Goal: Task Accomplishment & Management: Complete application form

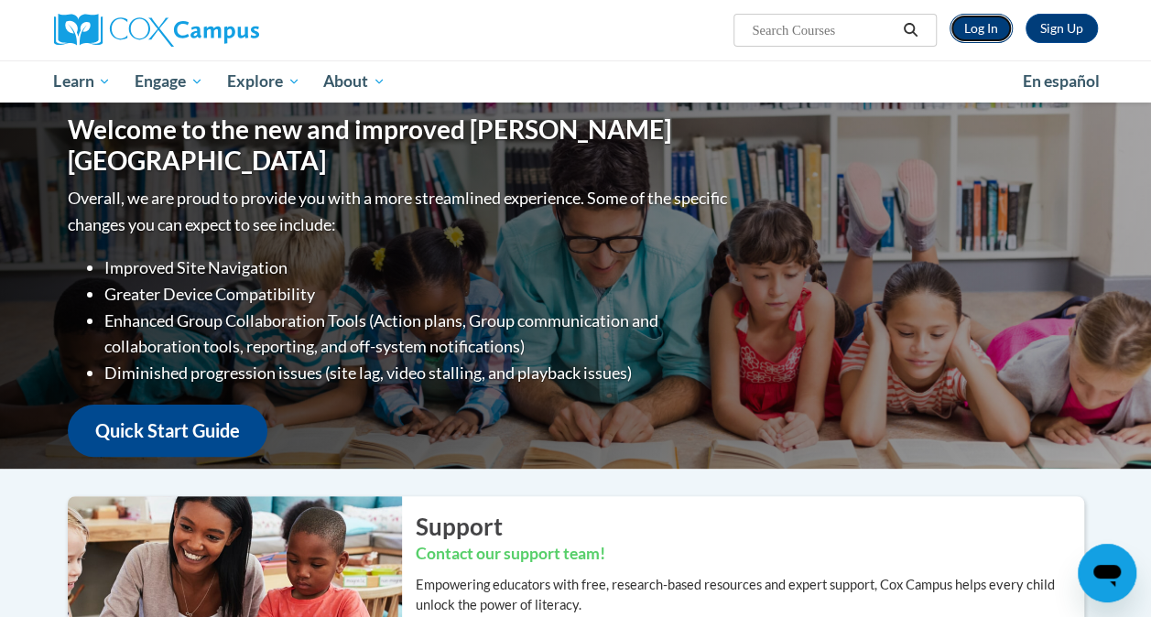
click at [994, 24] on link "Log In" at bounding box center [981, 28] width 63 height 29
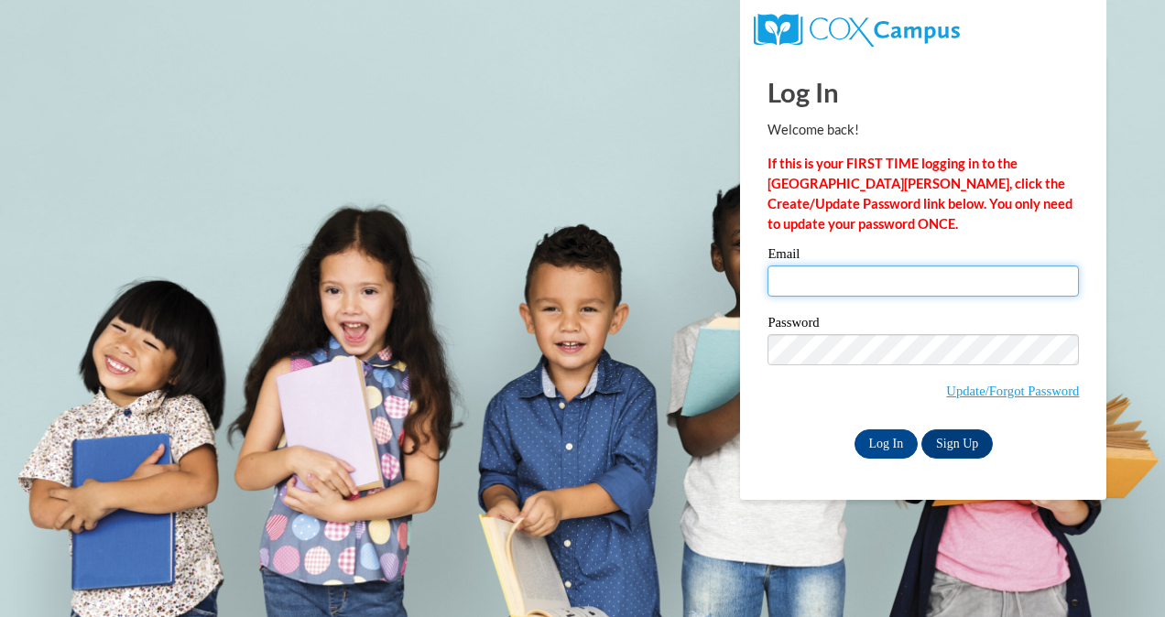
click at [815, 284] on input "Email" at bounding box center [922, 281] width 311 height 31
click at [795, 286] on input "a" at bounding box center [922, 281] width 311 height 31
click at [854, 430] on input "Log In" at bounding box center [886, 444] width 64 height 29
click at [795, 286] on input "a" at bounding box center [922, 281] width 311 height 31
type input "anikatokisingh@gmail.com"
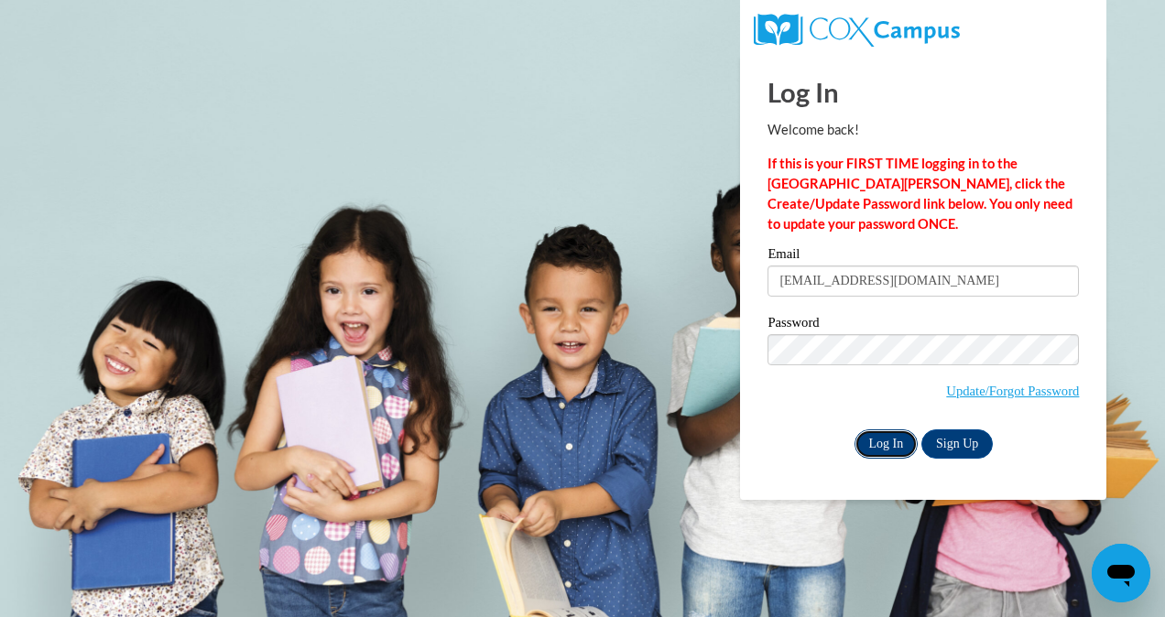
click at [881, 440] on input "Log In" at bounding box center [886, 444] width 64 height 29
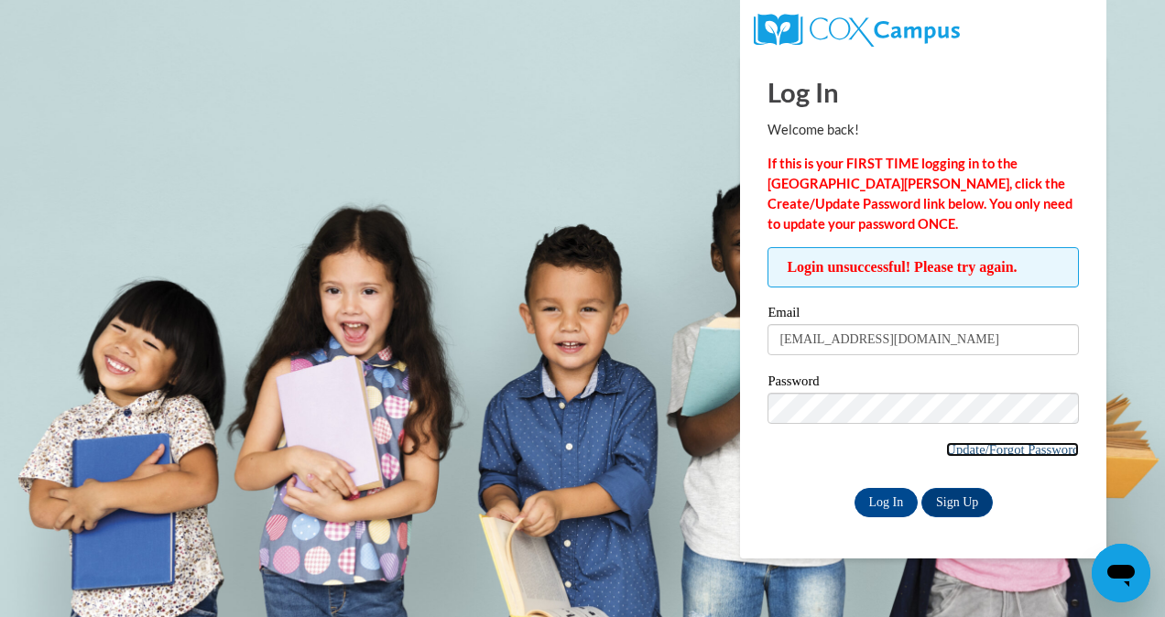
click at [1004, 452] on link "Update/Forgot Password" at bounding box center [1012, 449] width 133 height 15
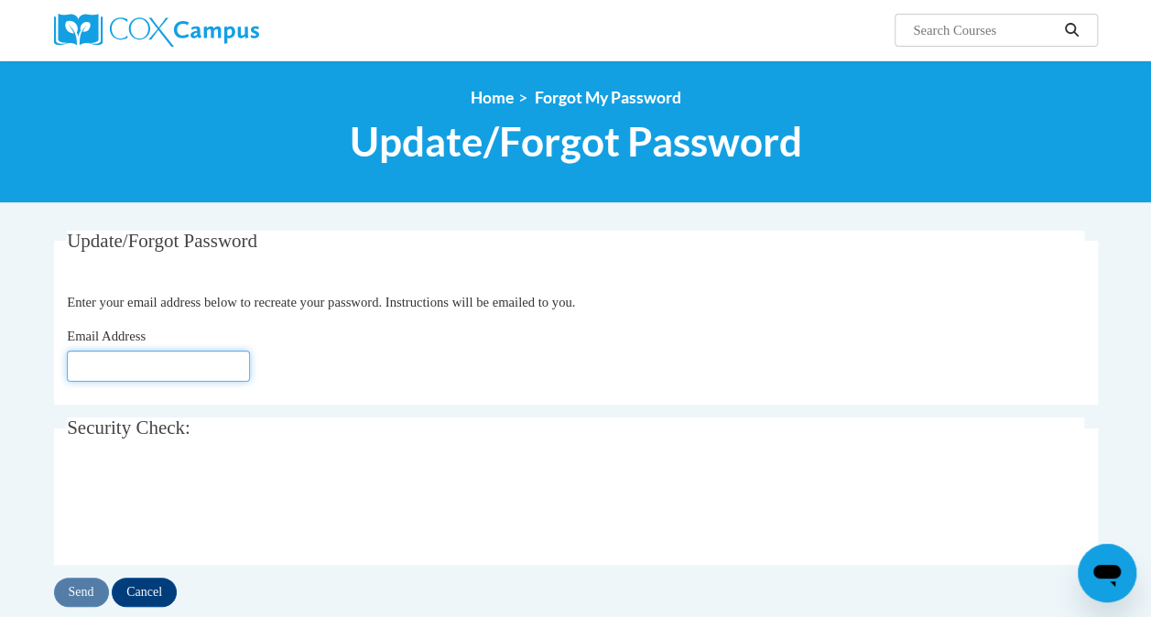
click at [114, 365] on input "Email Address" at bounding box center [158, 366] width 183 height 31
type input "anikatokisingh@gmail.com"
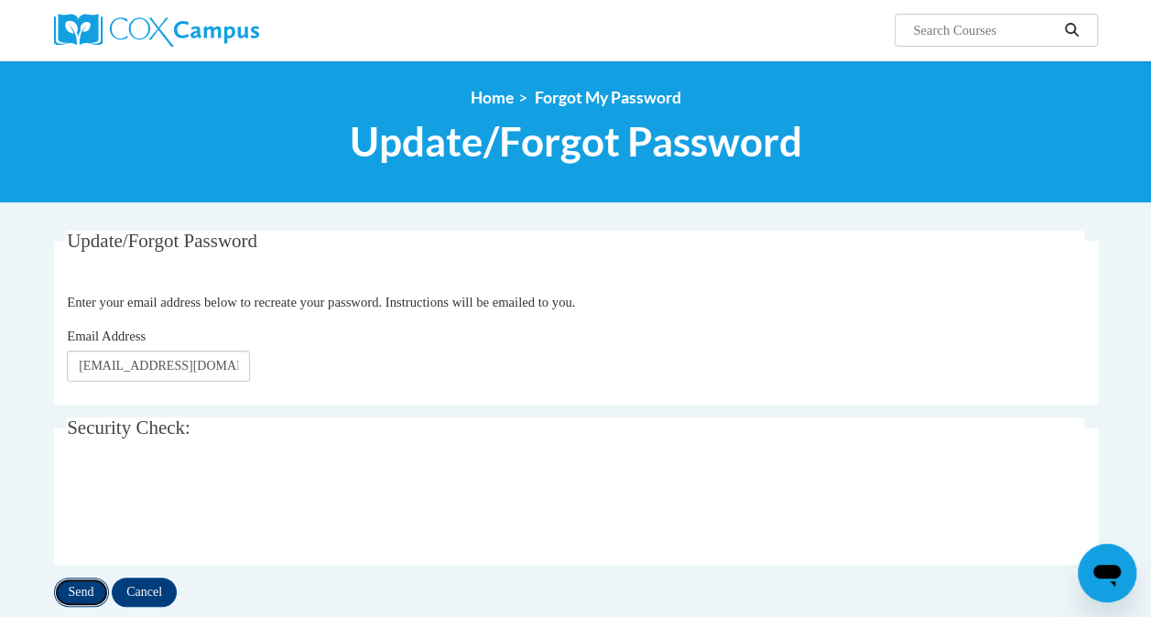
click at [79, 590] on input "Send" at bounding box center [81, 592] width 55 height 29
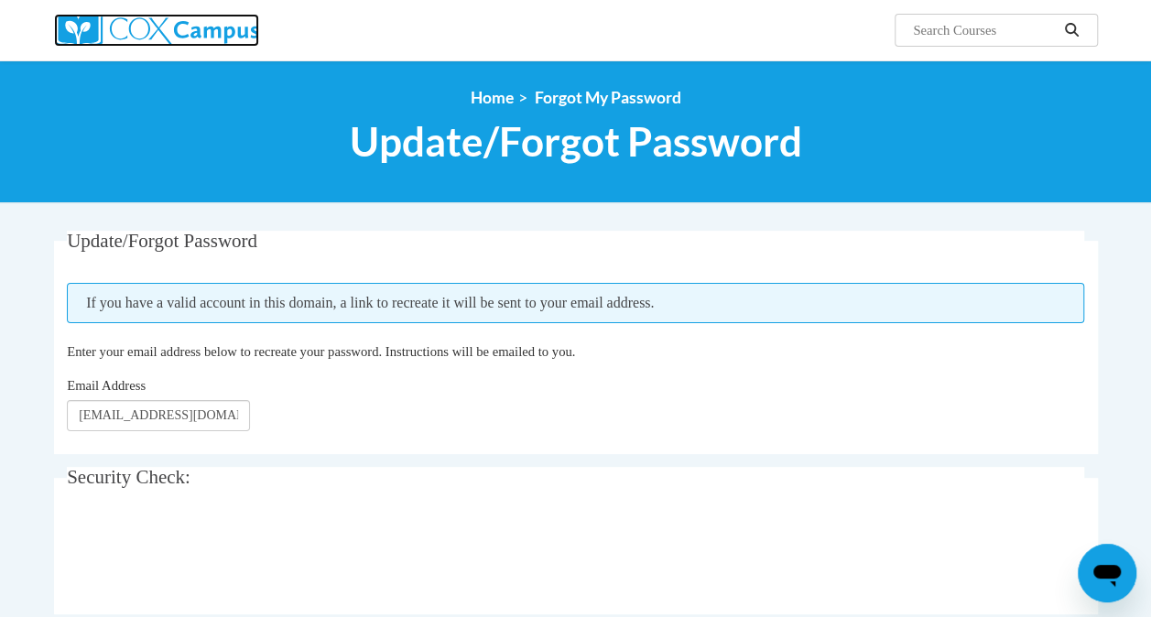
click at [192, 30] on img at bounding box center [156, 30] width 205 height 33
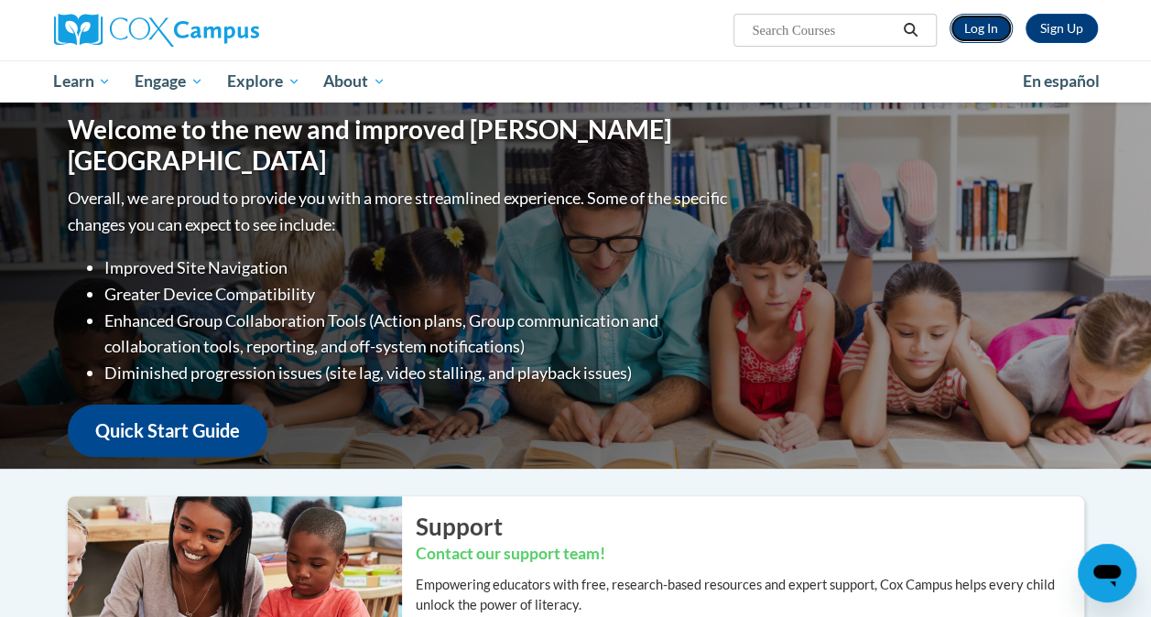
click at [976, 37] on link "Log In" at bounding box center [981, 28] width 63 height 29
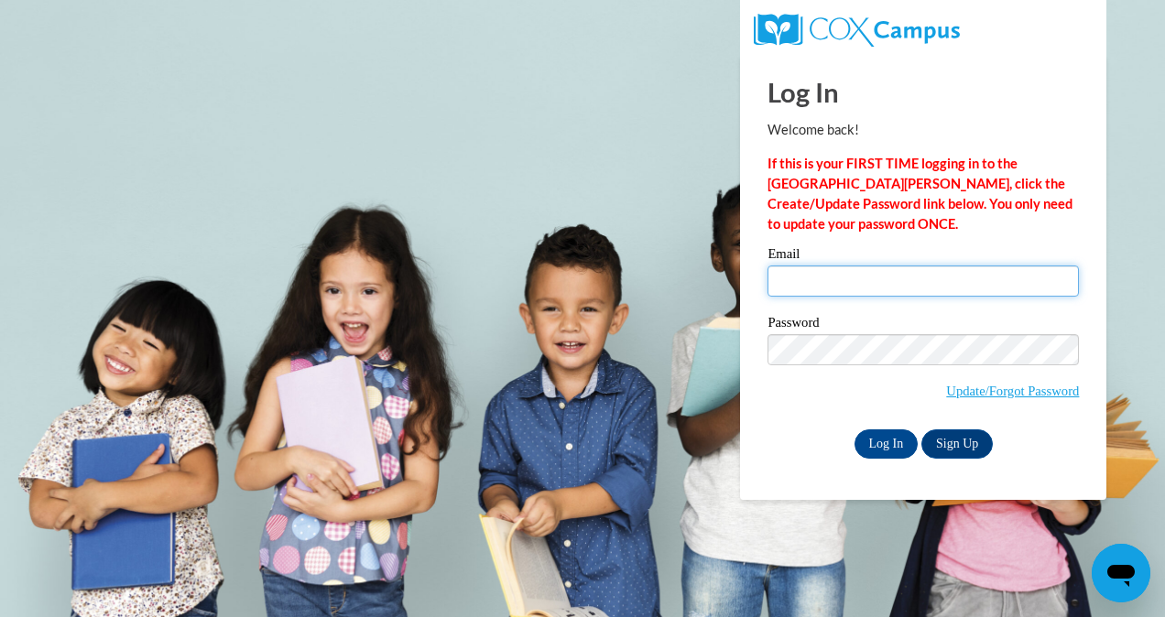
click at [825, 282] on input "Email" at bounding box center [922, 281] width 311 height 31
type input "[EMAIL_ADDRESS][DOMAIN_NAME]"
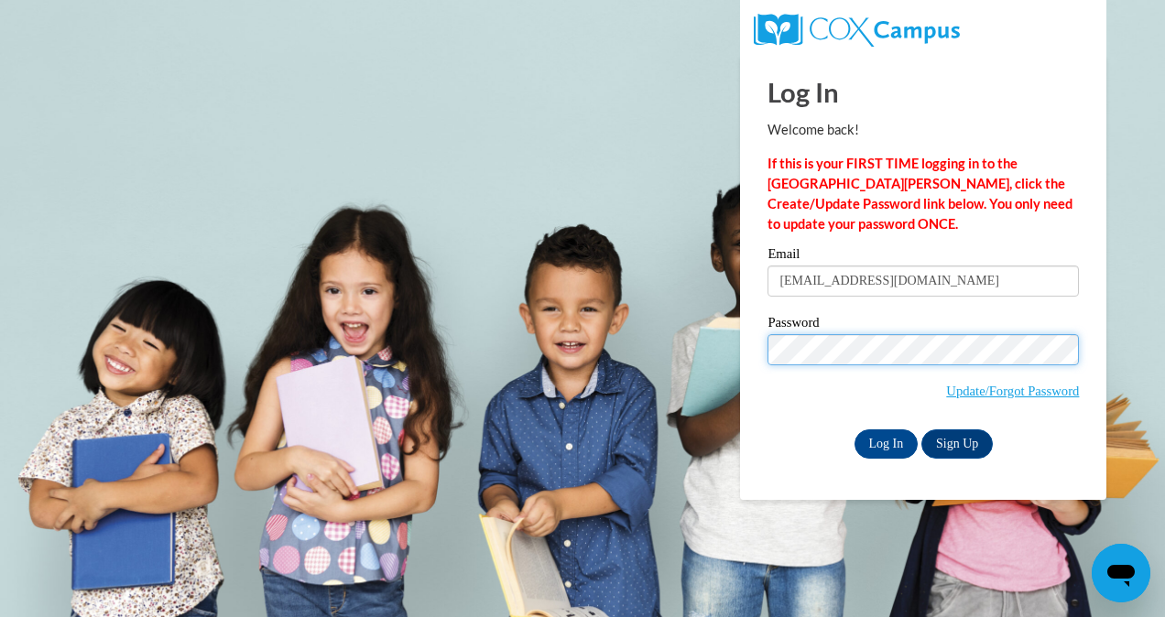
click at [854, 430] on input "Log In" at bounding box center [886, 444] width 64 height 29
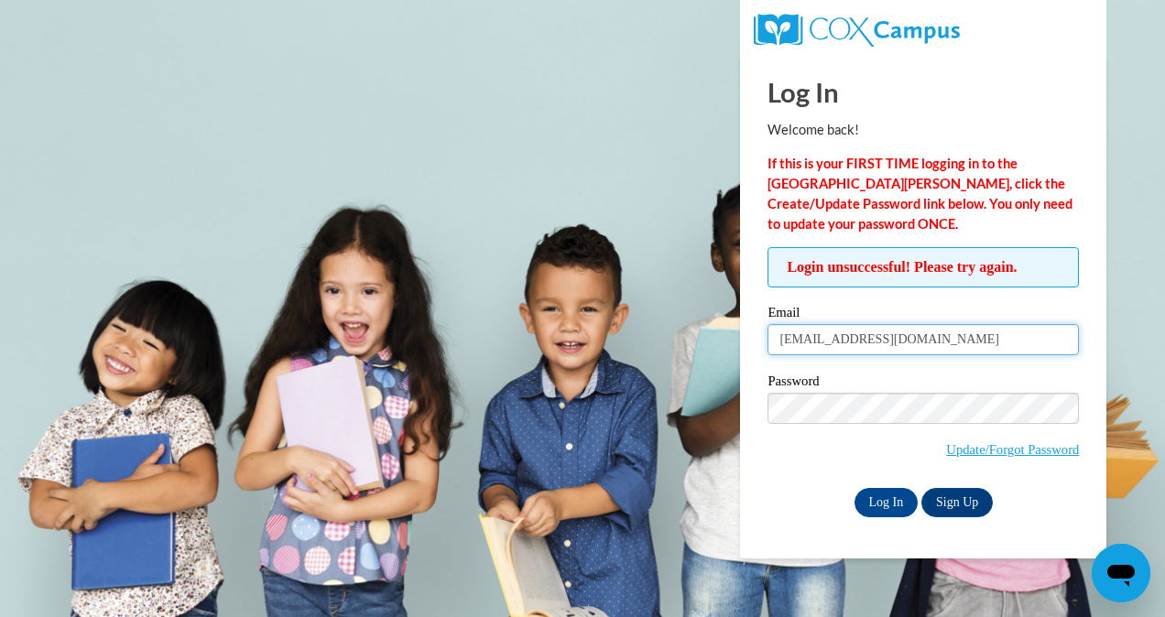
click at [950, 350] on input "[EMAIL_ADDRESS][DOMAIN_NAME]" at bounding box center [922, 339] width 311 height 31
click at [943, 340] on input "[EMAIL_ADDRESS][DOMAIN_NAME]" at bounding box center [922, 339] width 311 height 31
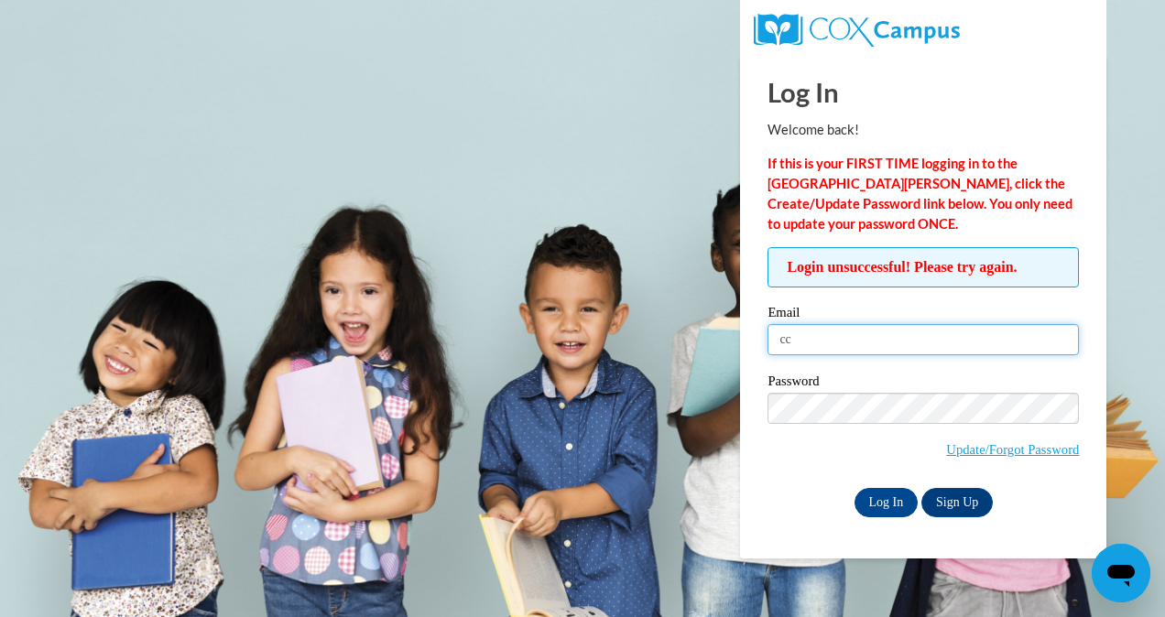
click at [810, 334] on input "cc" at bounding box center [922, 339] width 311 height 31
click at [854, 488] on input "Log In" at bounding box center [886, 502] width 64 height 29
click at [810, 334] on input "cc" at bounding box center [922, 339] width 311 height 31
type input "[EMAIL_ADDRESS][DOMAIN_NAME]"
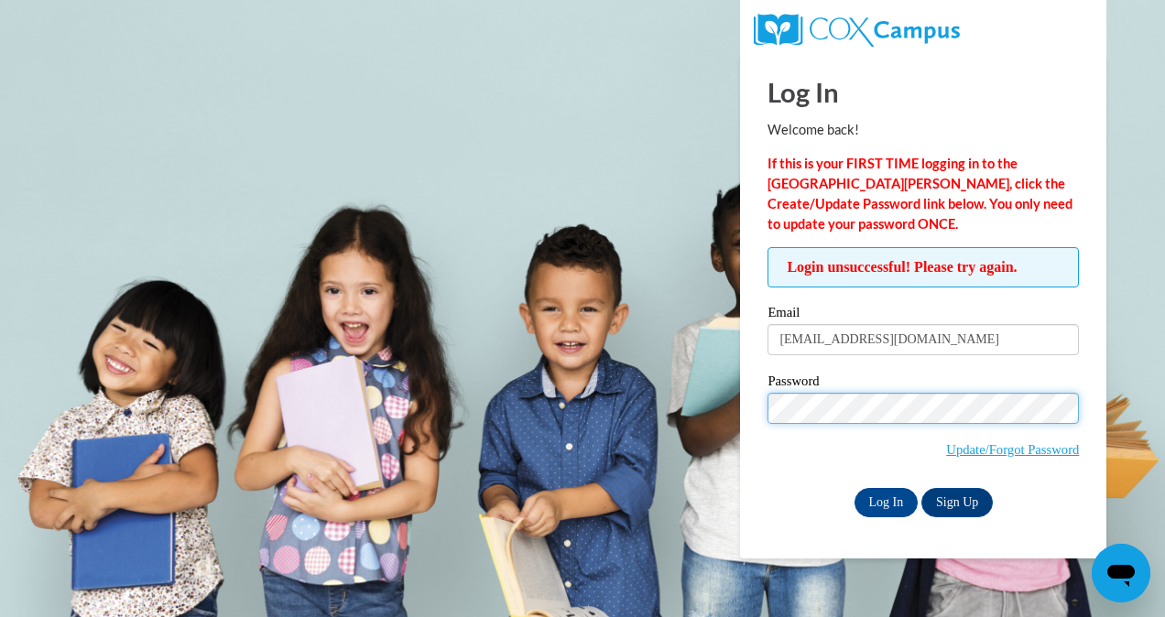
click at [854, 488] on input "Log In" at bounding box center [886, 502] width 64 height 29
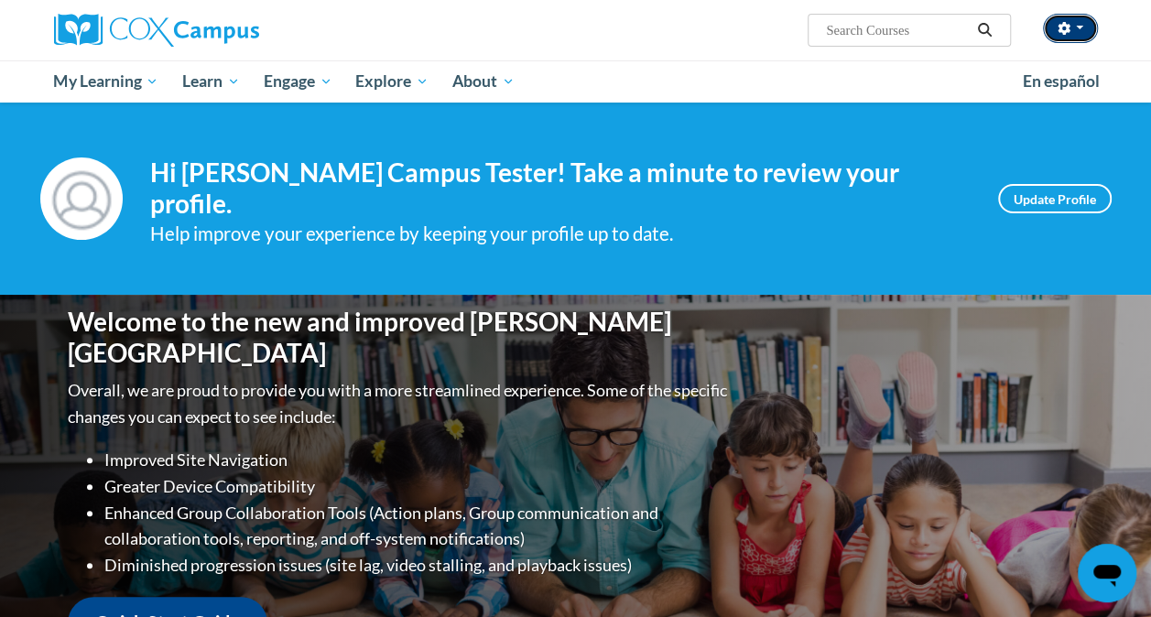
click at [1086, 27] on button "button" at bounding box center [1070, 28] width 55 height 29
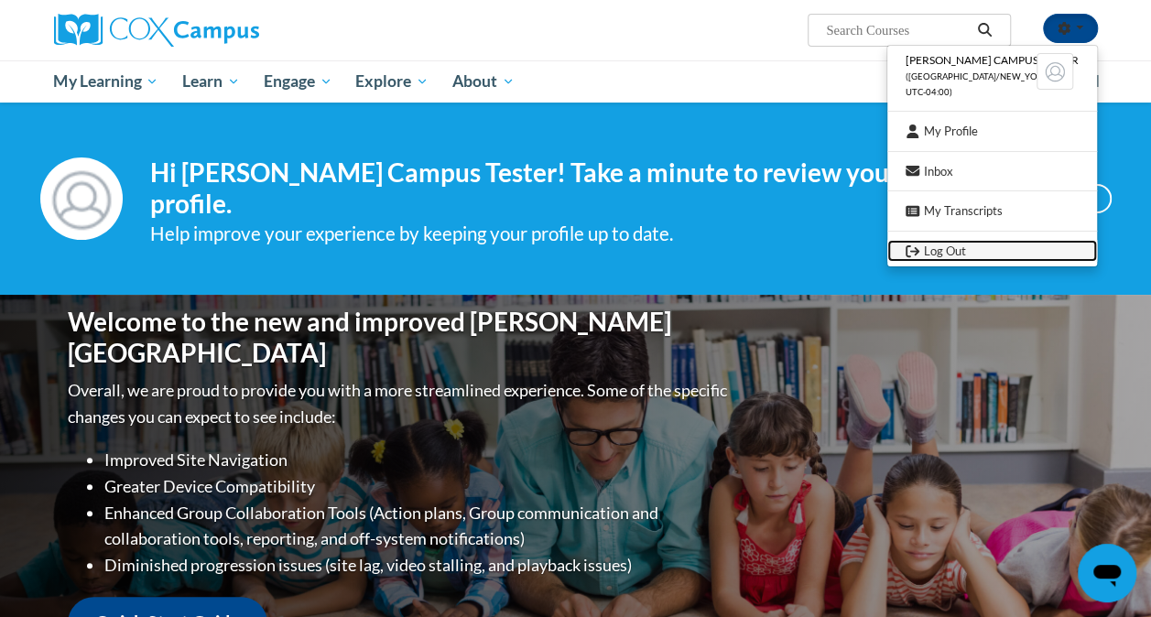
click at [969, 255] on link "Log Out" at bounding box center [992, 251] width 210 height 23
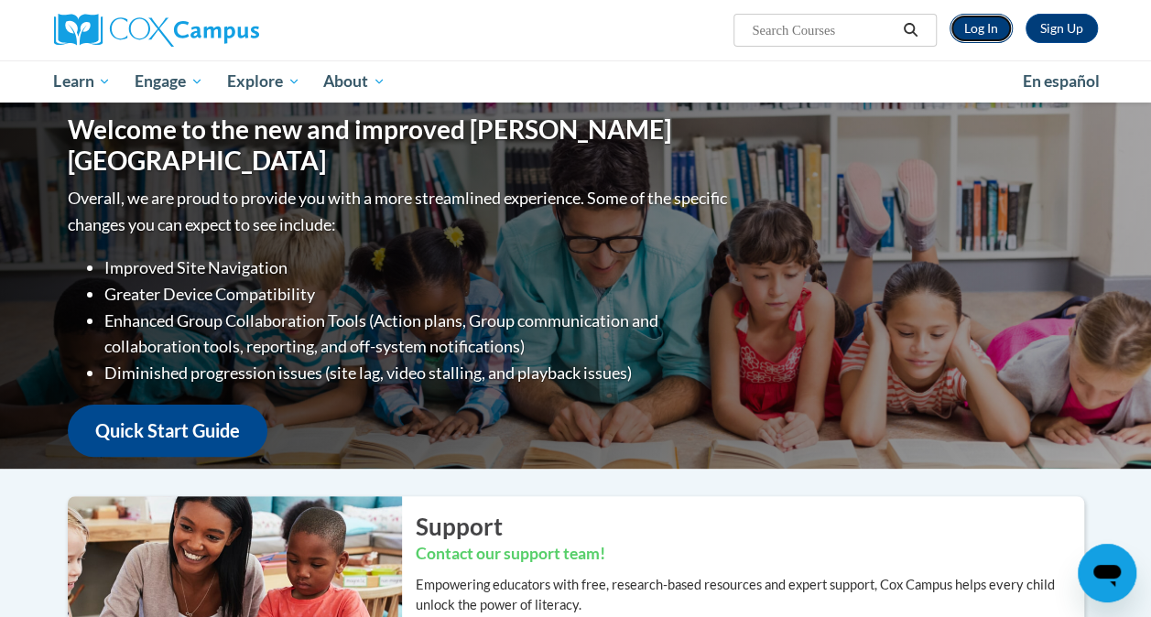
click at [993, 26] on link "Log In" at bounding box center [981, 28] width 63 height 29
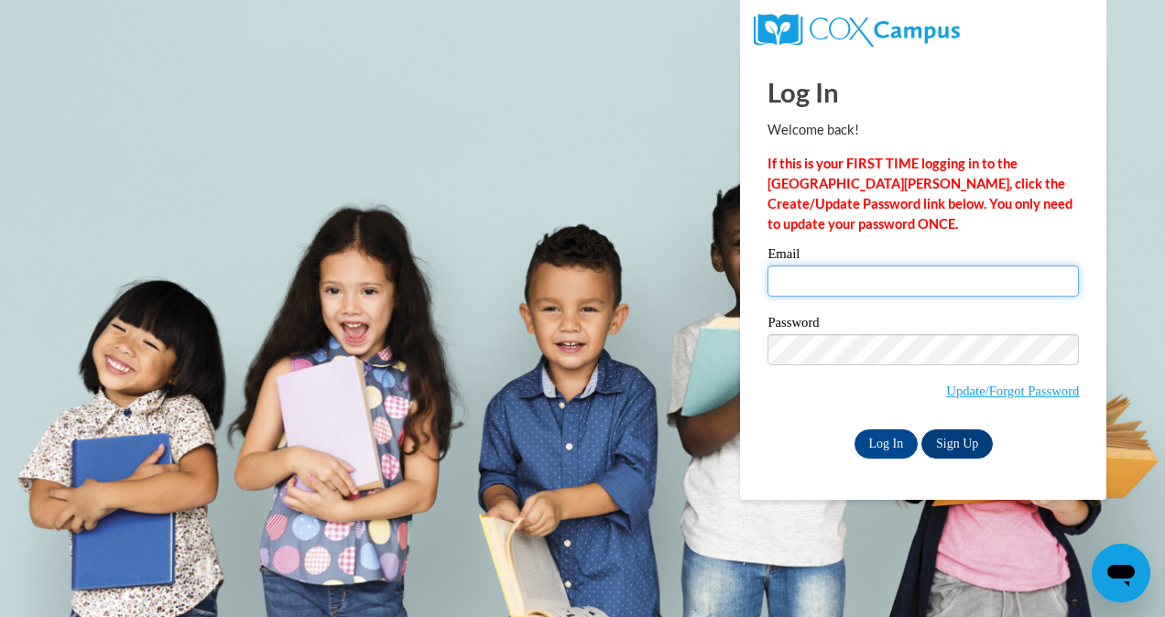
click at [819, 282] on input "Email" at bounding box center [922, 281] width 311 height 31
type input "[PERSON_NAME][EMAIL_ADDRESS][DOMAIN_NAME]"
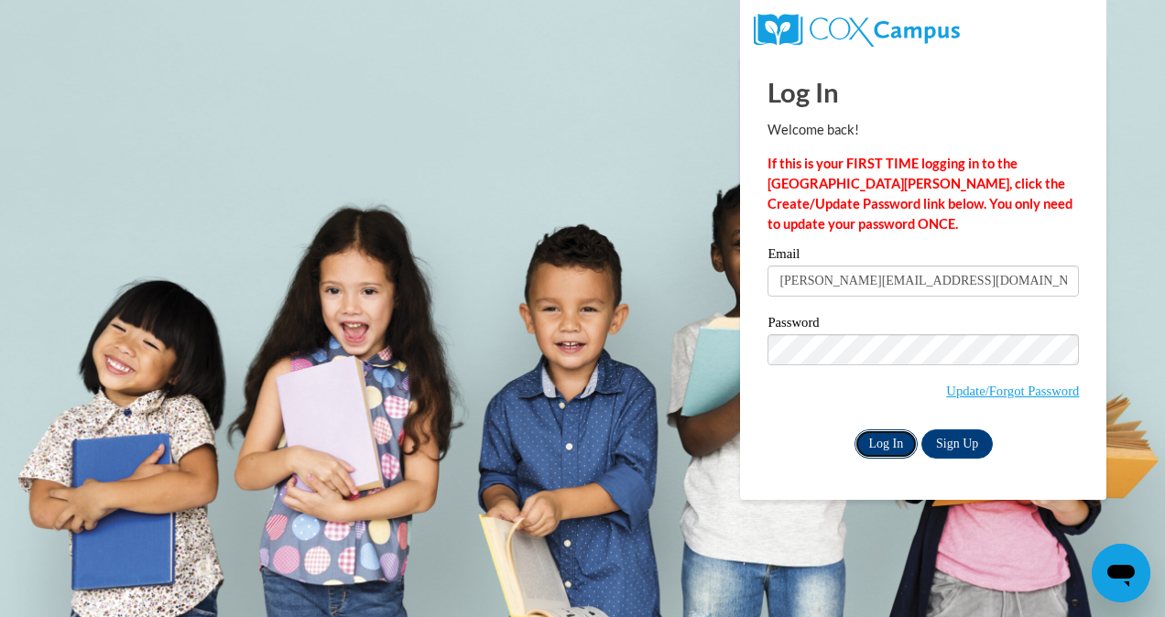
click at [880, 440] on input "Log In" at bounding box center [886, 444] width 64 height 29
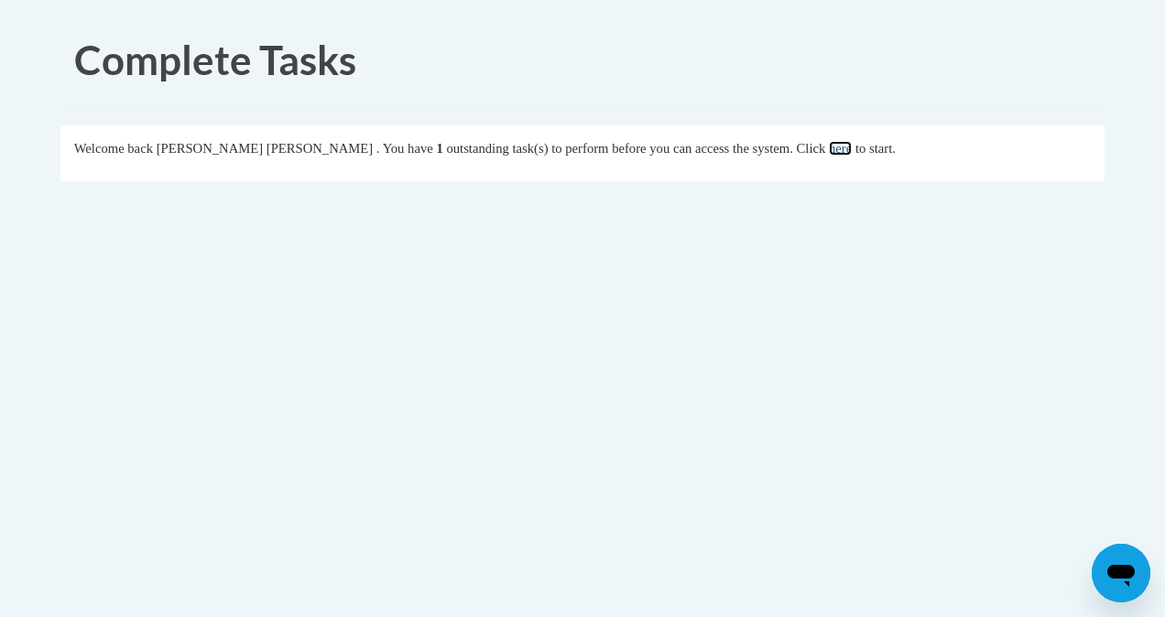
click at [829, 153] on link "here" at bounding box center [840, 148] width 23 height 15
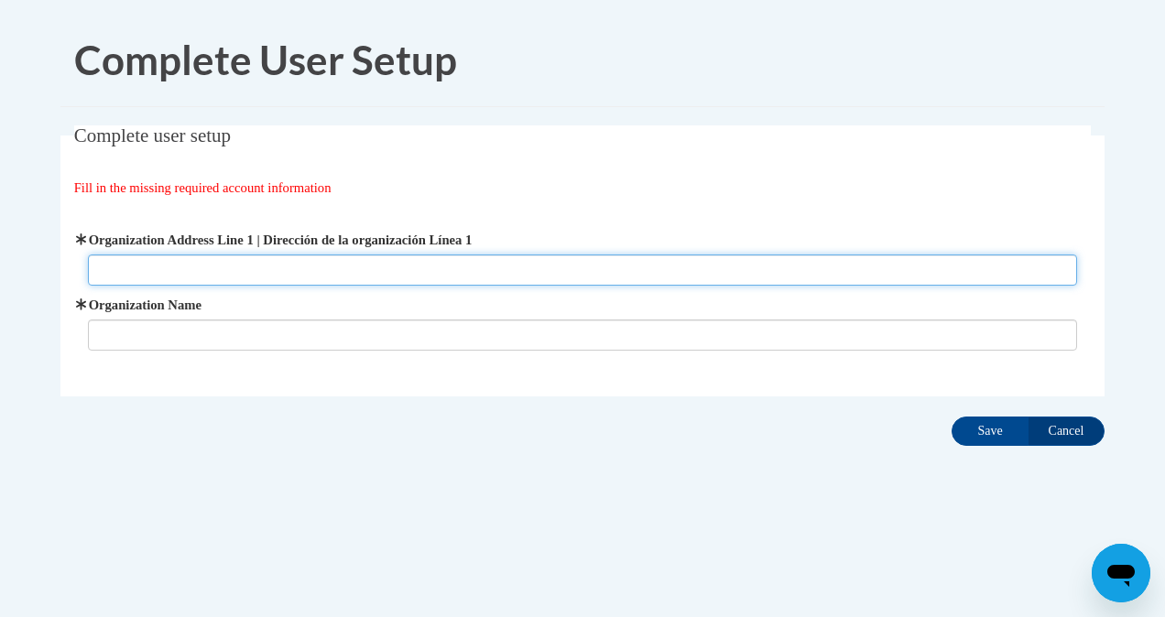
click at [111, 267] on input "Organization Address Line 1 | Dirección de la organización Línea 1" at bounding box center [583, 270] width 990 height 31
type input "3160 Northside Parkway NW"
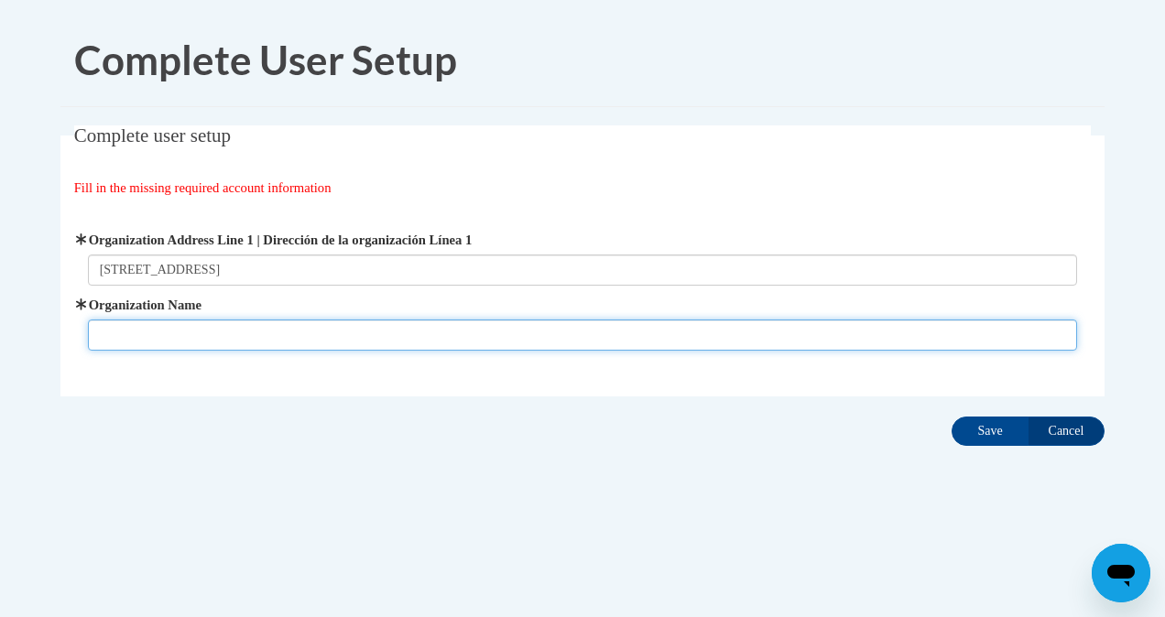
click at [136, 337] on input "Organization Name" at bounding box center [583, 335] width 990 height 31
type input "AtlSpSchool"
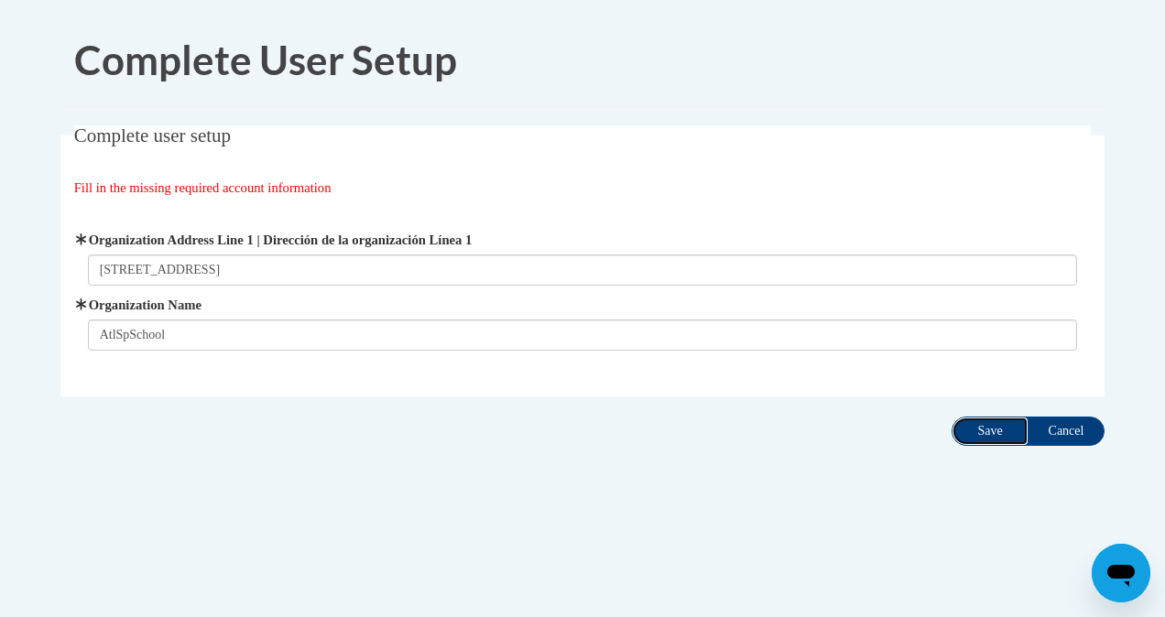
click at [985, 433] on input "Save" at bounding box center [989, 431] width 77 height 29
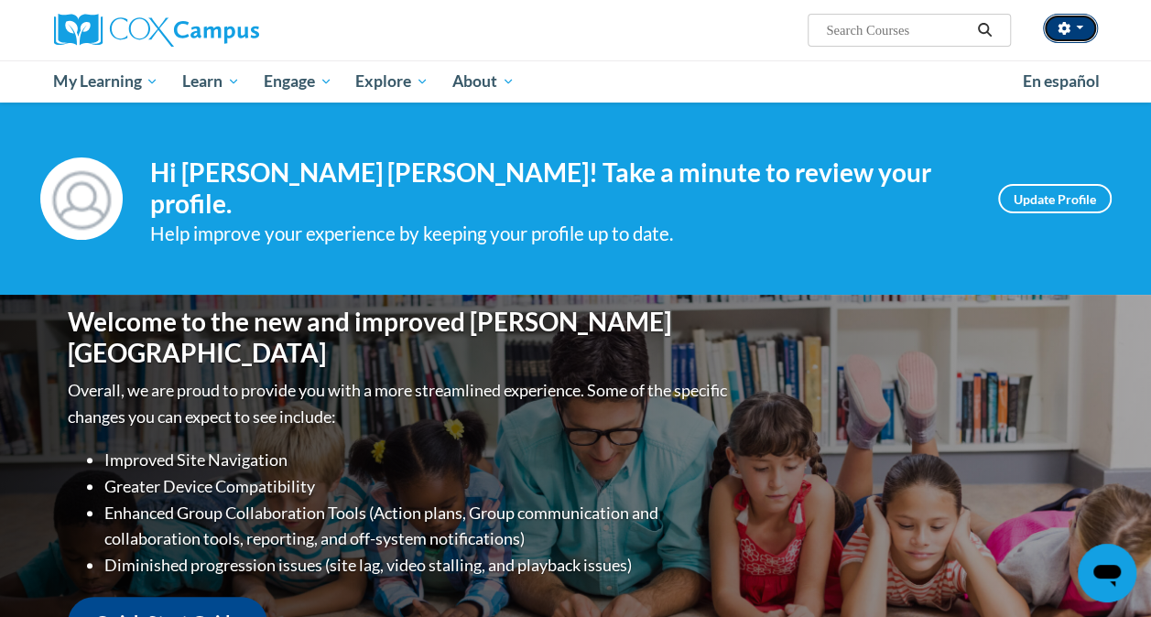
click at [1077, 36] on button "button" at bounding box center [1070, 28] width 55 height 29
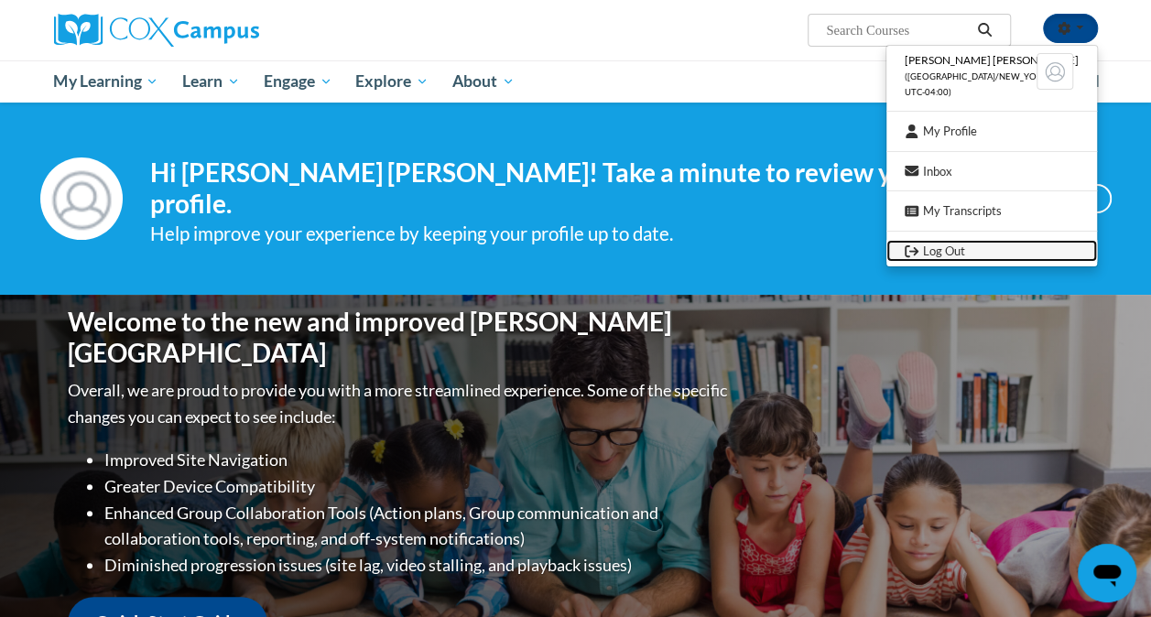
click at [962, 256] on link "Log Out" at bounding box center [991, 251] width 211 height 23
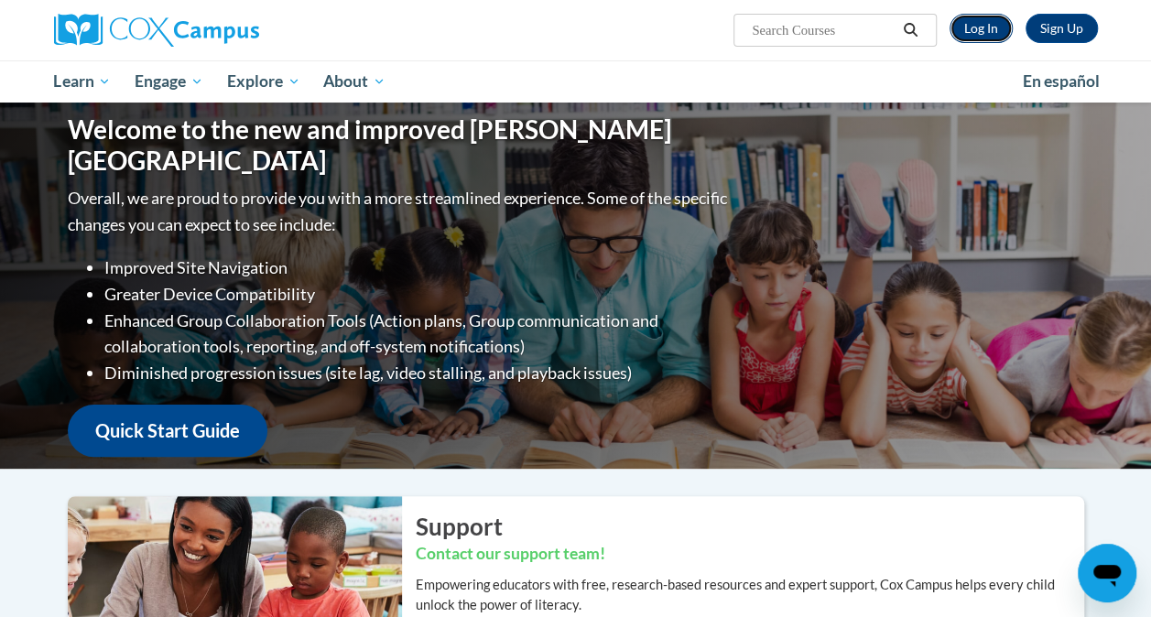
click at [993, 24] on link "Log In" at bounding box center [981, 28] width 63 height 29
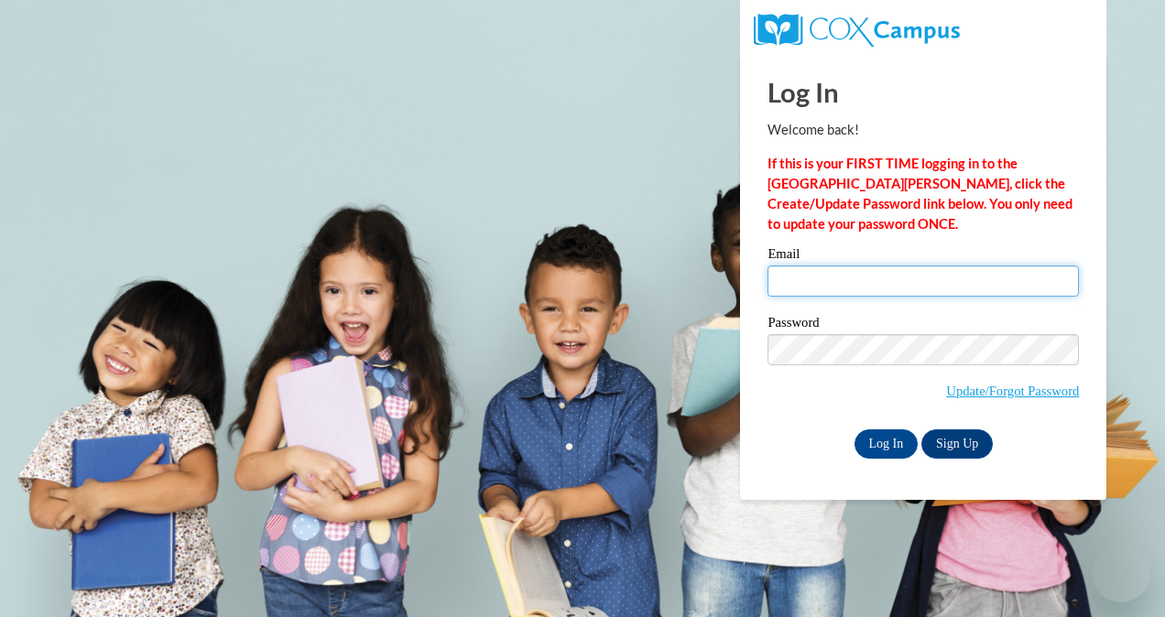
drag, startPoint x: 0, startPoint y: 0, endPoint x: 822, endPoint y: 284, distance: 870.0
click at [822, 284] on input "Email" at bounding box center [922, 281] width 311 height 31
type input "[EMAIL_ADDRESS][DOMAIN_NAME]"
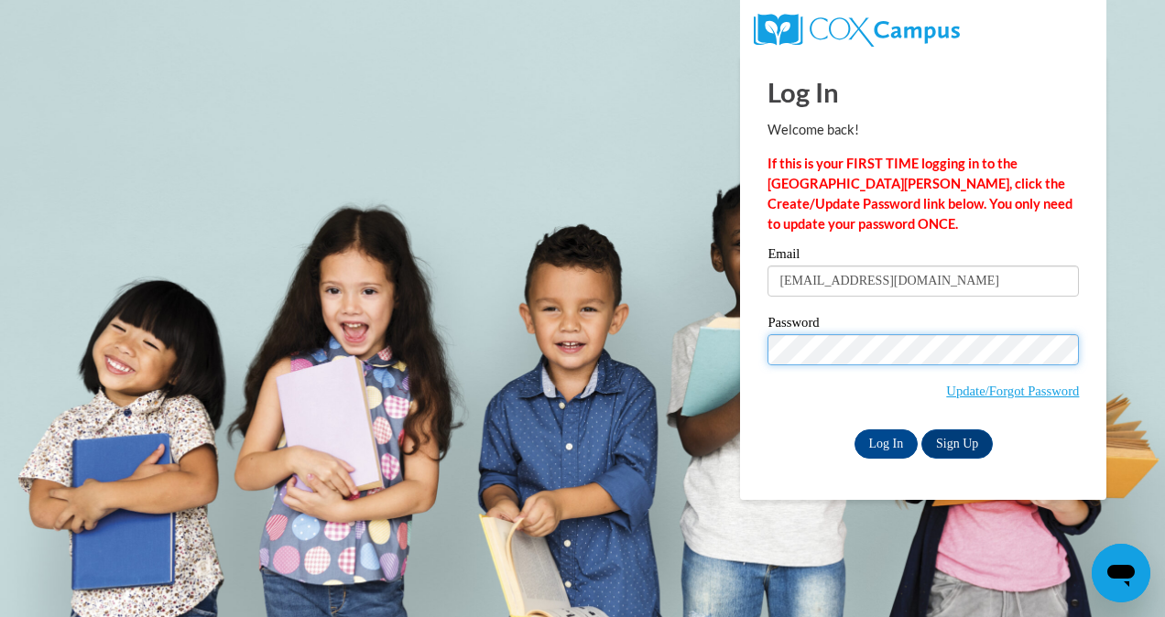
click at [854, 430] on input "Log In" at bounding box center [886, 444] width 64 height 29
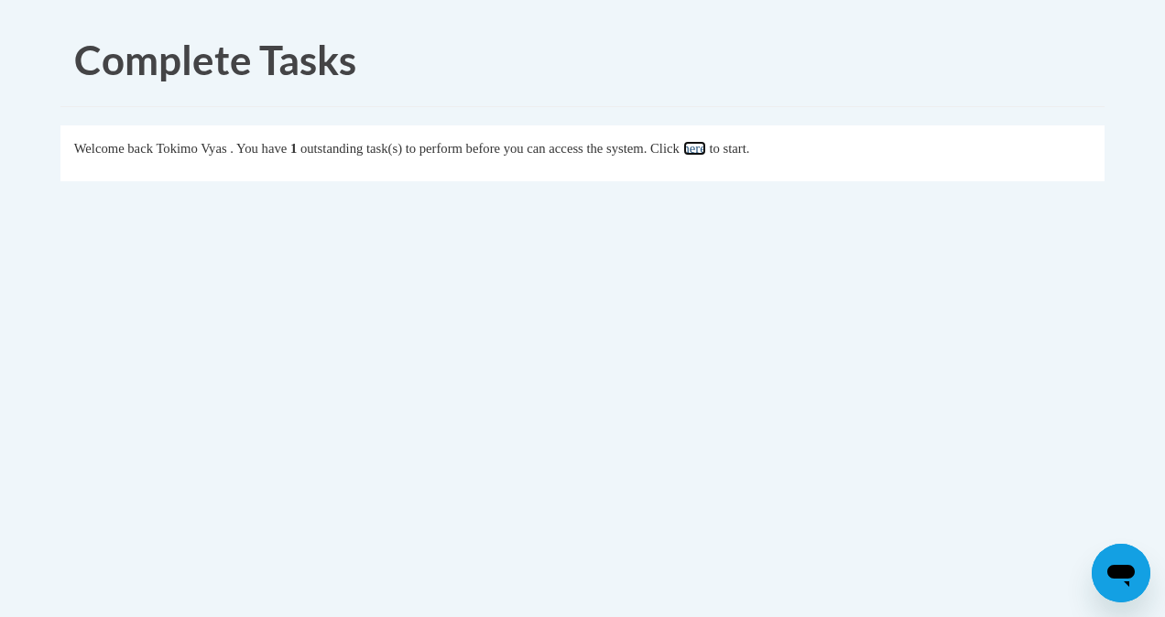
click at [706, 142] on link "here" at bounding box center [694, 148] width 23 height 15
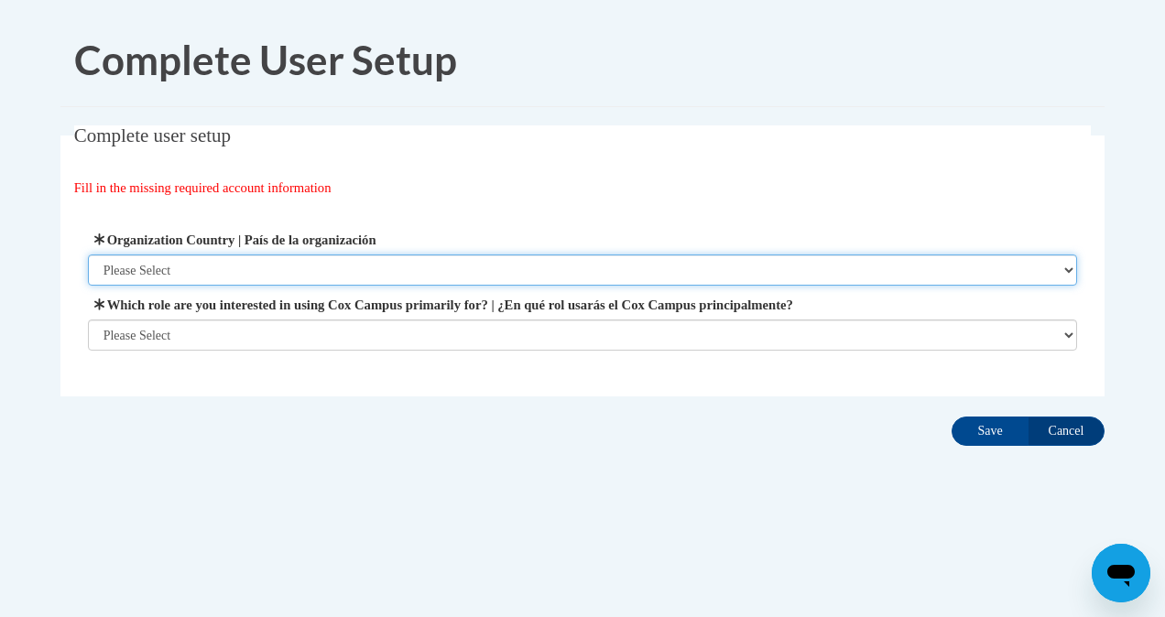
click at [209, 267] on select "Please Select [GEOGRAPHIC_DATA] | [GEOGRAPHIC_DATA] Outside of [GEOGRAPHIC_DATA…" at bounding box center [583, 270] width 990 height 31
select select "ad49bcad-a171-4b2e-b99c-48b446064914"
click at [88, 255] on select "Please Select [GEOGRAPHIC_DATA] | [GEOGRAPHIC_DATA] Outside of [GEOGRAPHIC_DATA…" at bounding box center [583, 270] width 990 height 31
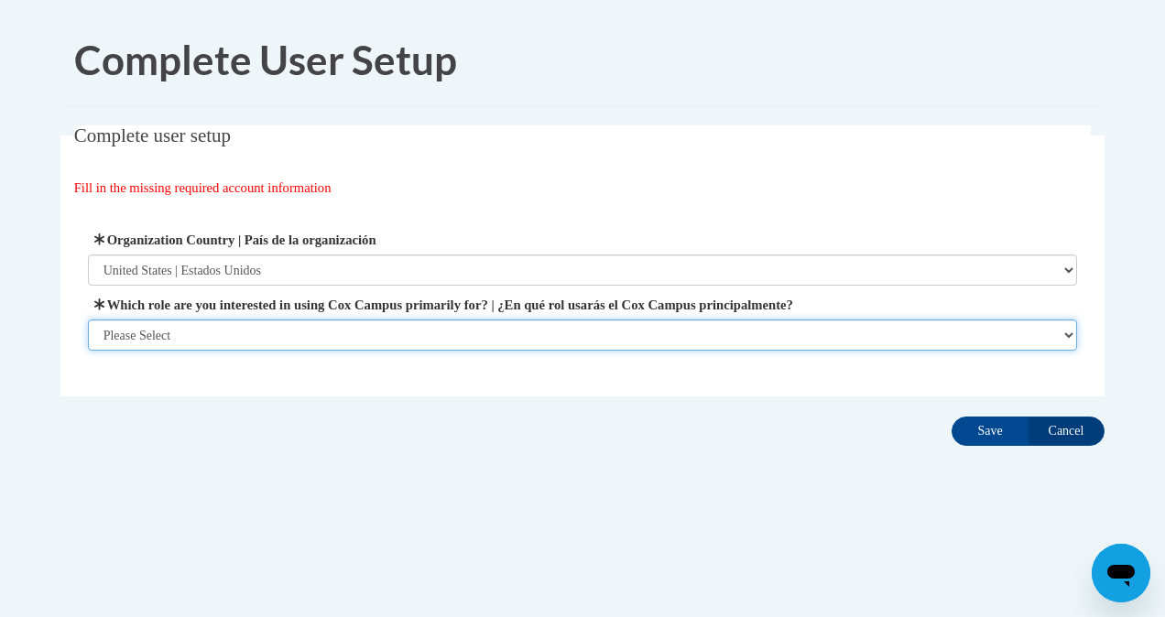
click at [231, 339] on select "Please Select College/University | Colegio/Universidad Community/Nonprofit Part…" at bounding box center [583, 335] width 990 height 31
select select "fbf2d438-af2f-41f8-98f1-81c410e29de3"
click at [88, 351] on select "Please Select College/University | Colegio/Universidad Community/Nonprofit Part…" at bounding box center [583, 335] width 990 height 31
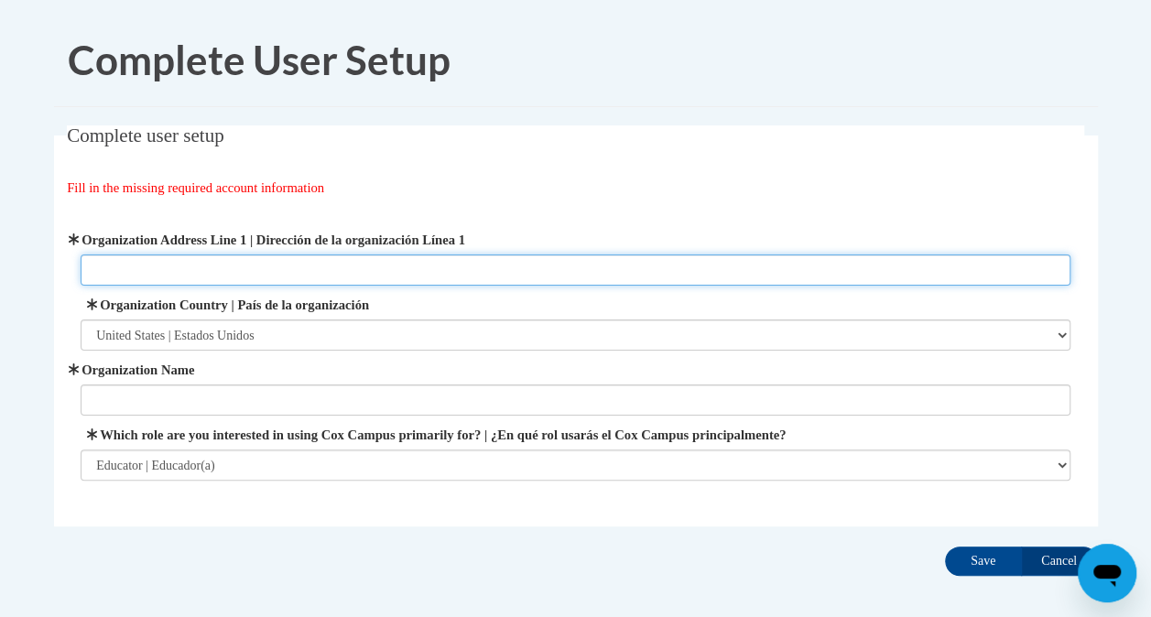
click at [217, 277] on input "Organization Address Line 1 | Dirección de la organización Línea 1" at bounding box center [576, 270] width 990 height 31
type input "[STREET_ADDRESS]"
type input "AtlSpSchool"
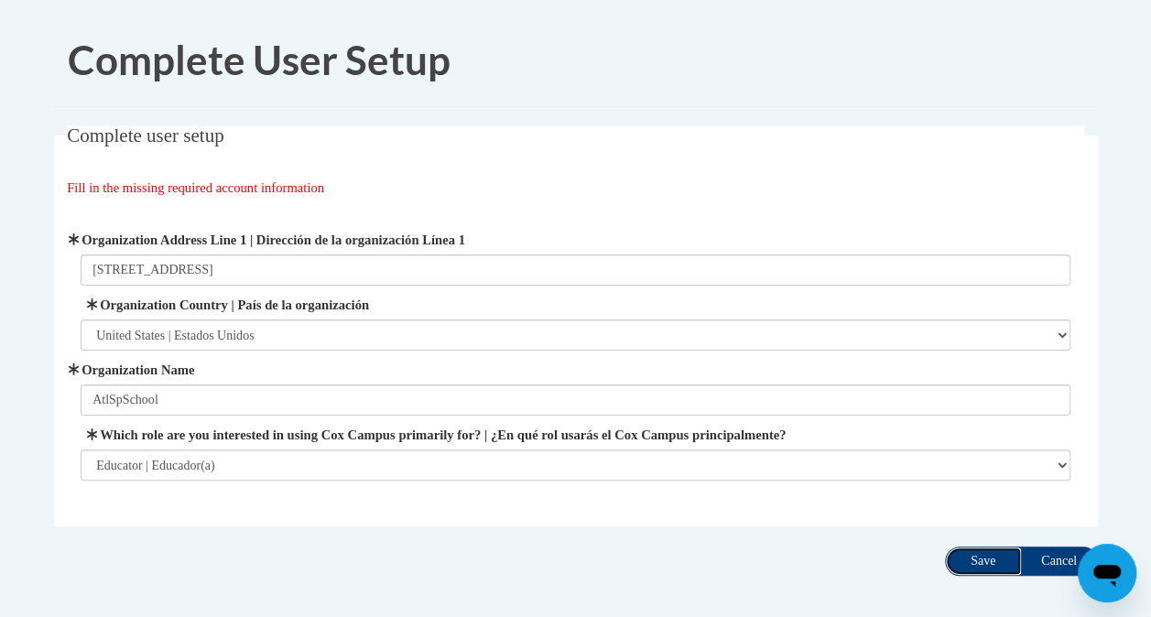
click at [977, 559] on input "Save" at bounding box center [983, 561] width 77 height 29
